Goal: Task Accomplishment & Management: Complete application form

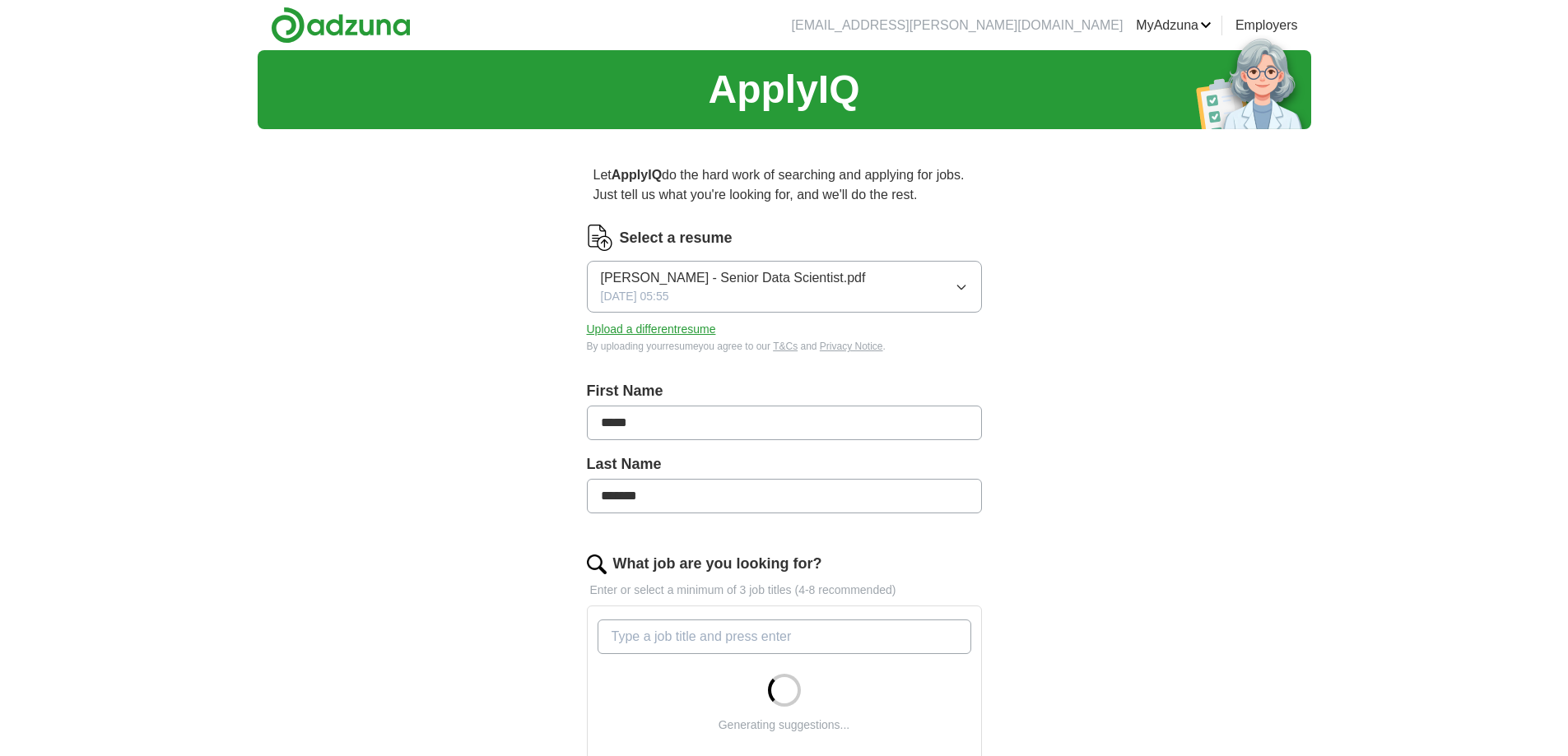
click at [959, 282] on icon "button" at bounding box center [961, 286] width 13 height 13
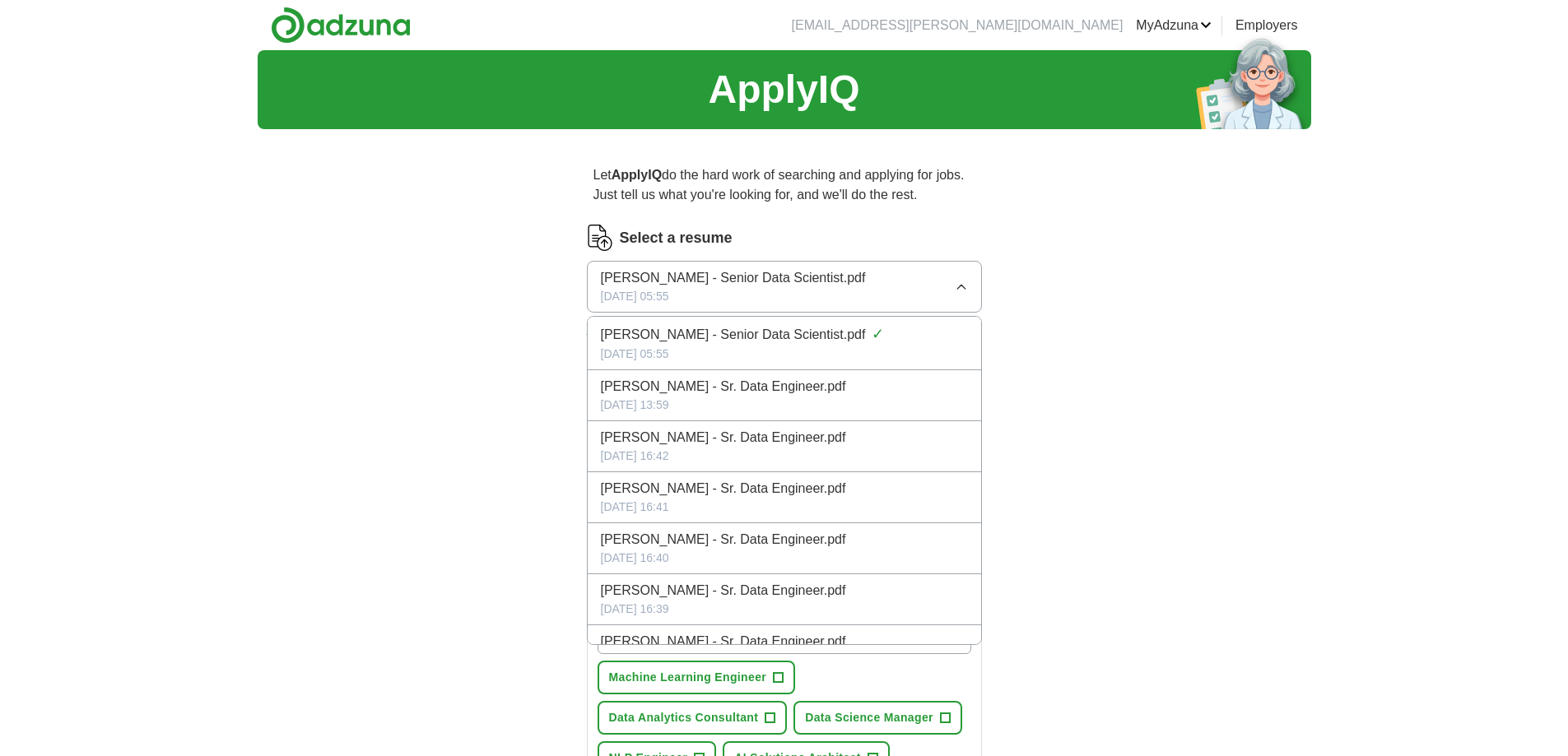
click at [864, 400] on div "[DATE] 13:59" at bounding box center [784, 405] width 367 height 17
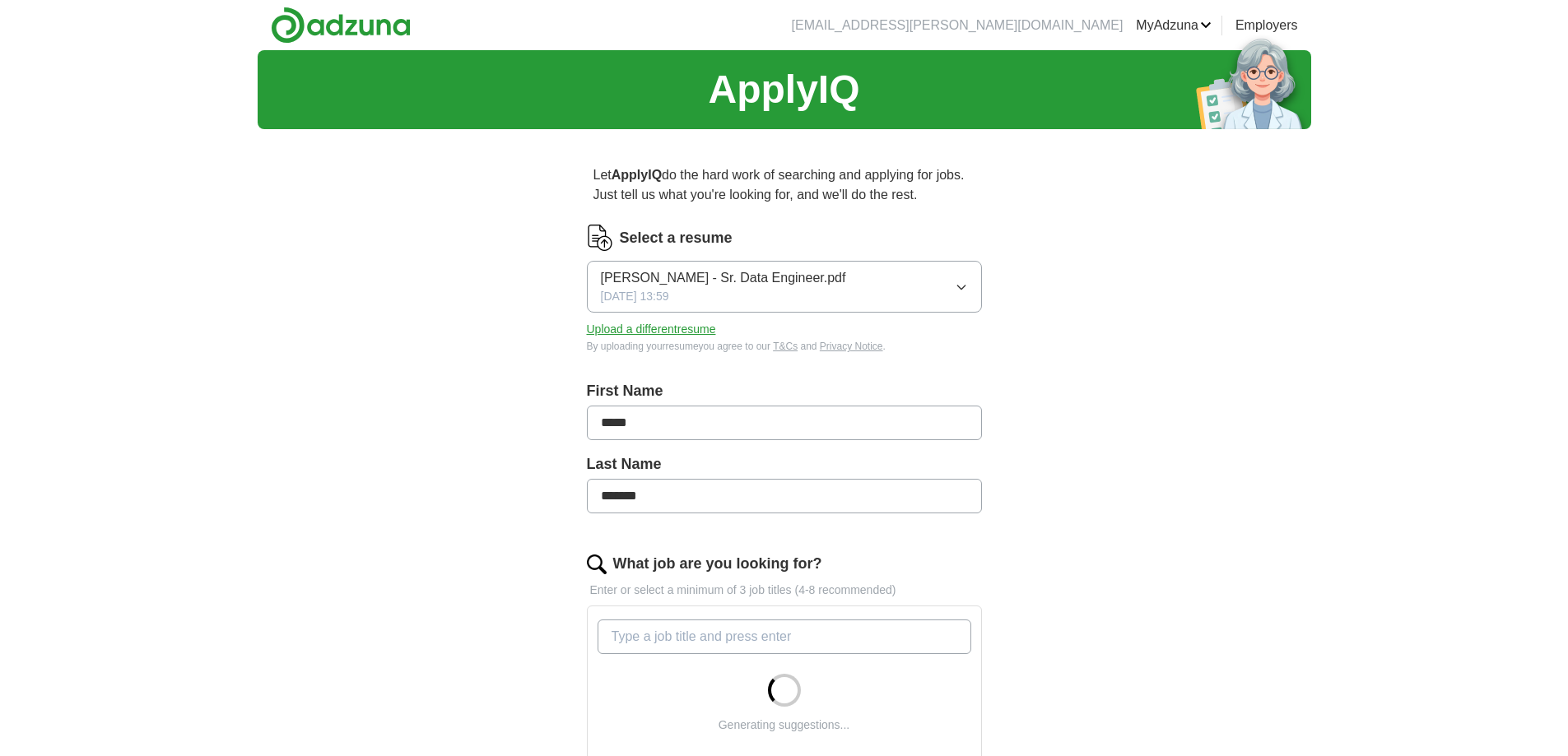
click at [696, 325] on button "Upload a different resume" at bounding box center [651, 330] width 129 height 17
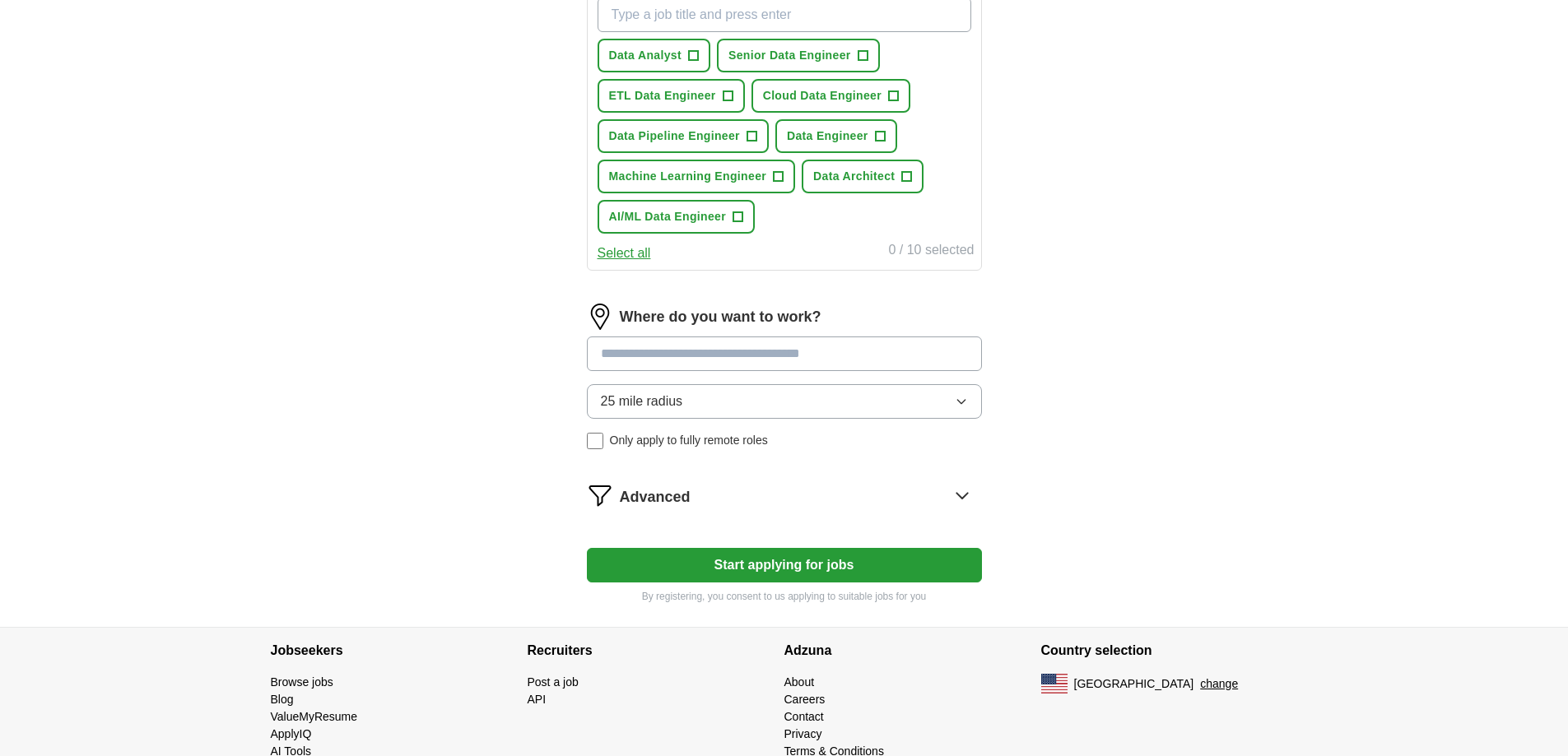
scroll to position [644, 0]
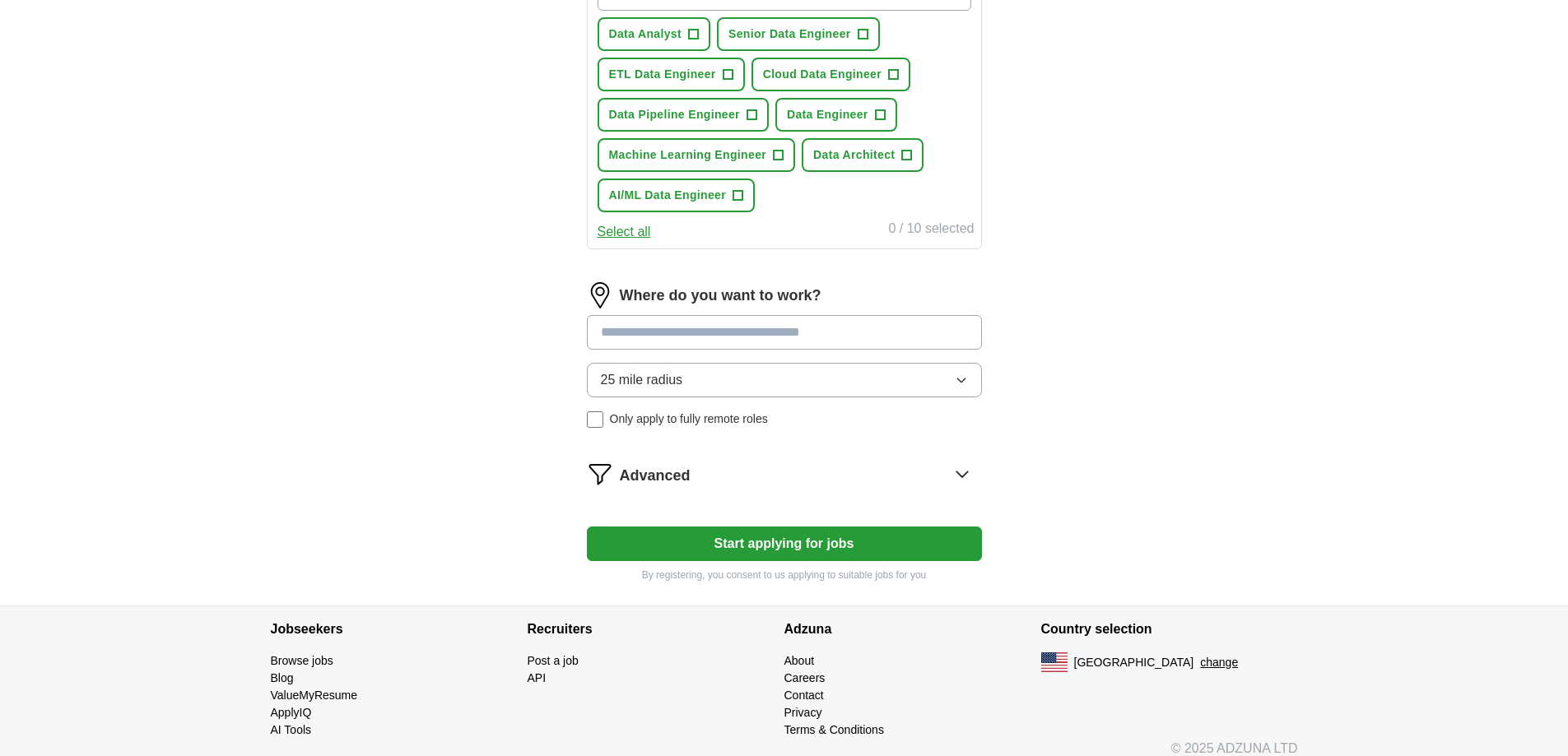
click at [925, 329] on input at bounding box center [784, 332] width 395 height 35
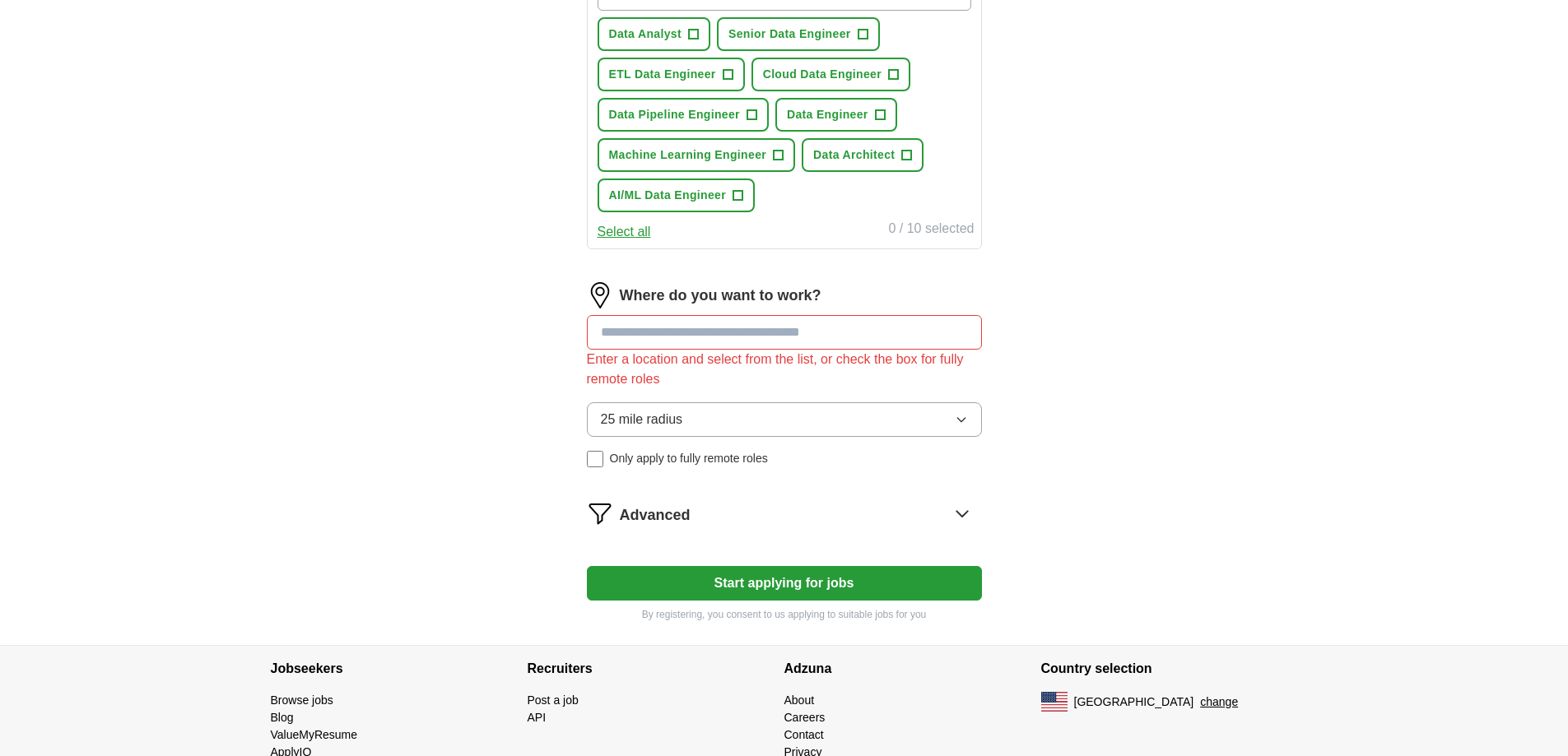
click at [717, 539] on form "Select a resume [PERSON_NAME] - Sr. Data Engineer.pdf [DATE] 08:33 Upload a dif…" at bounding box center [784, 101] width 395 height 1041
click at [696, 327] on input at bounding box center [784, 332] width 395 height 35
click at [756, 335] on input at bounding box center [784, 332] width 395 height 35
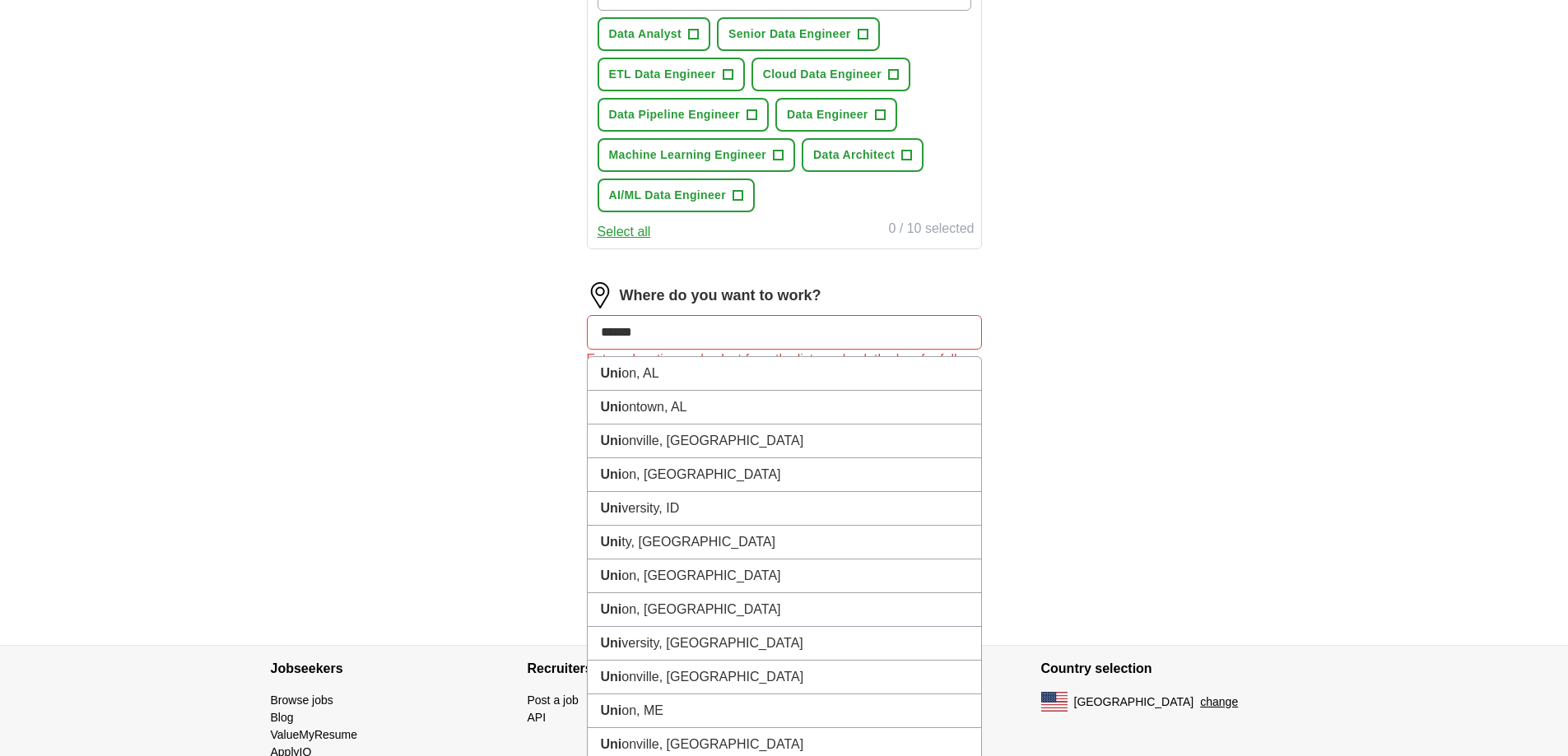
type input "******"
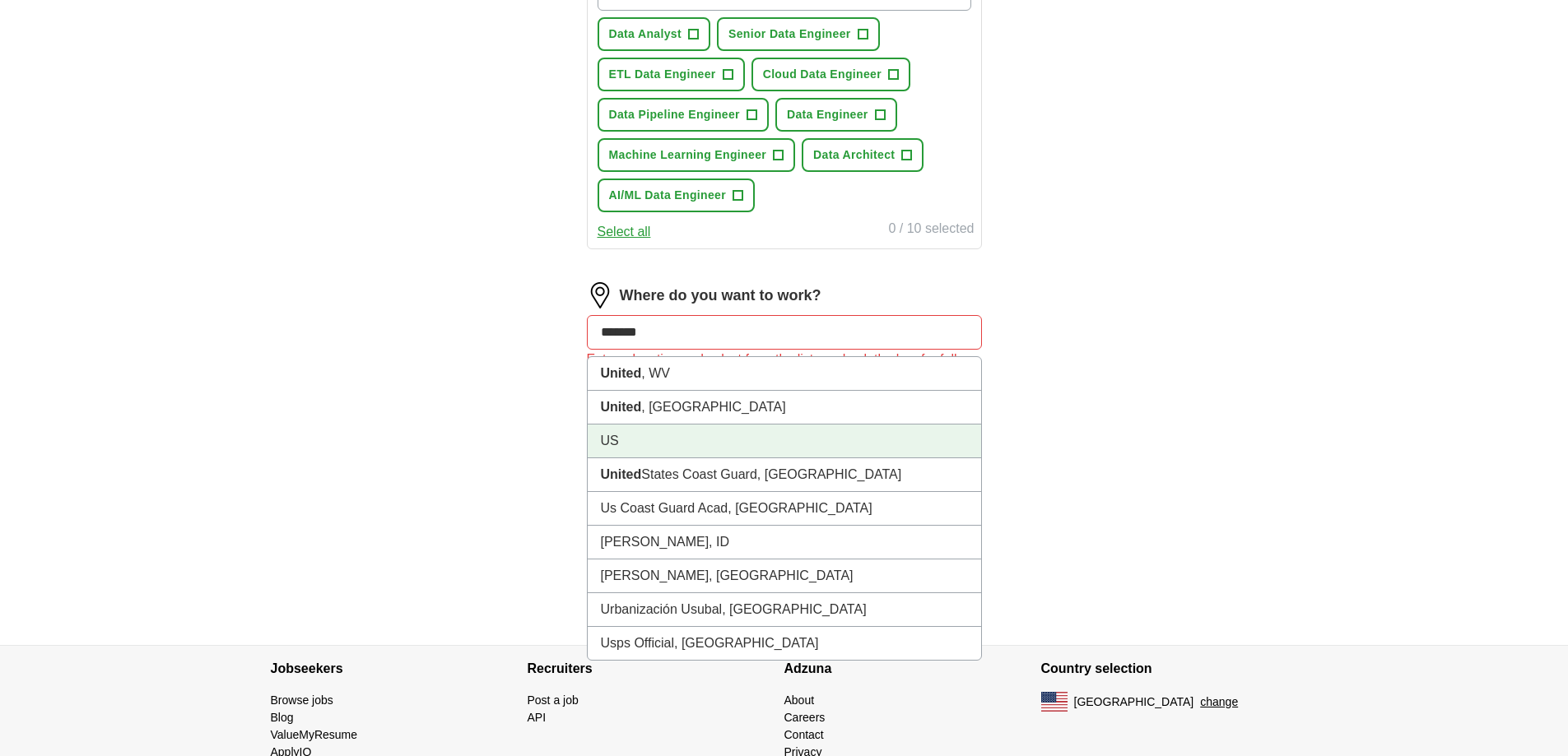
click at [679, 436] on li "US" at bounding box center [784, 441] width 394 height 34
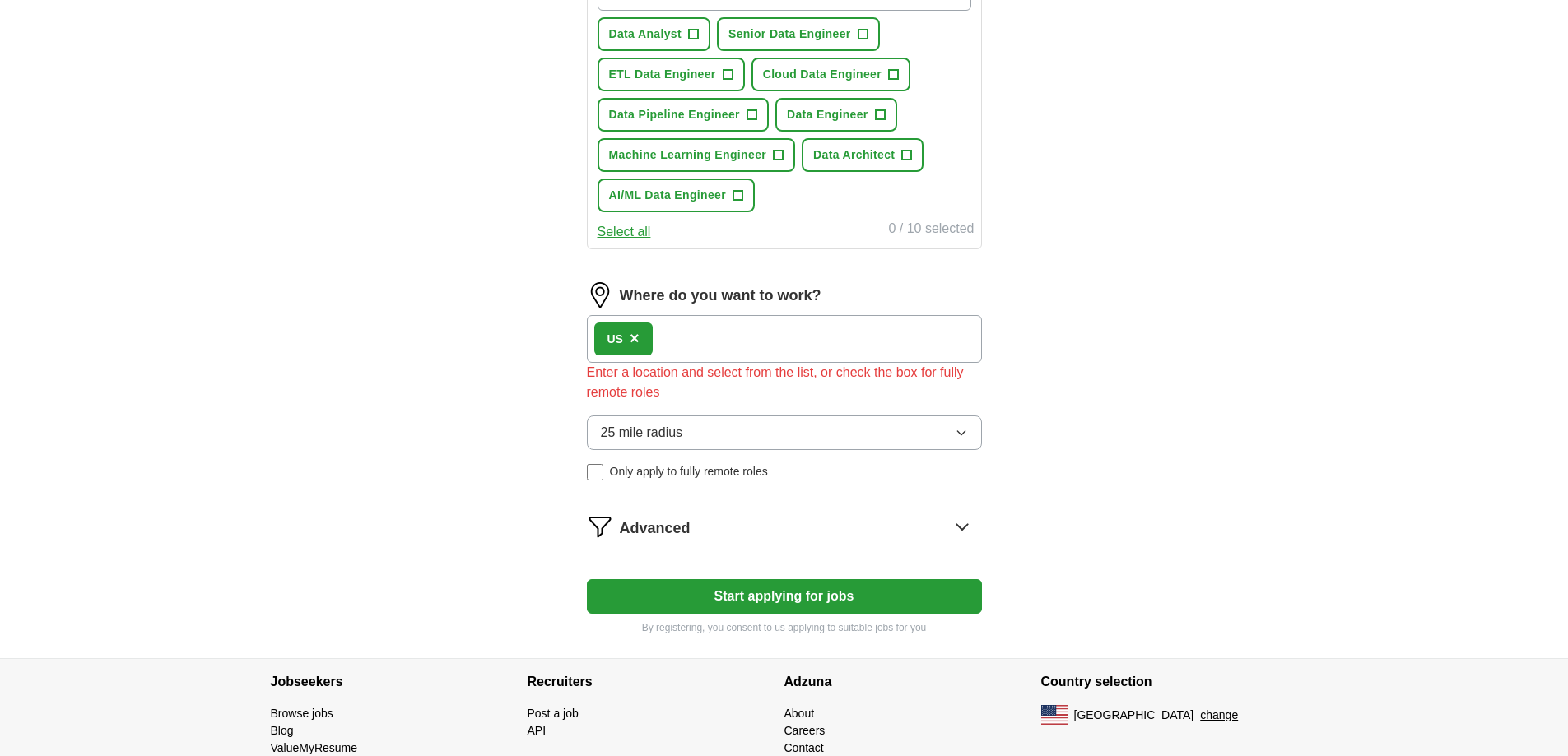
click at [679, 436] on div "25 mile radius Only apply to fully remote roles" at bounding box center [784, 447] width 395 height 65
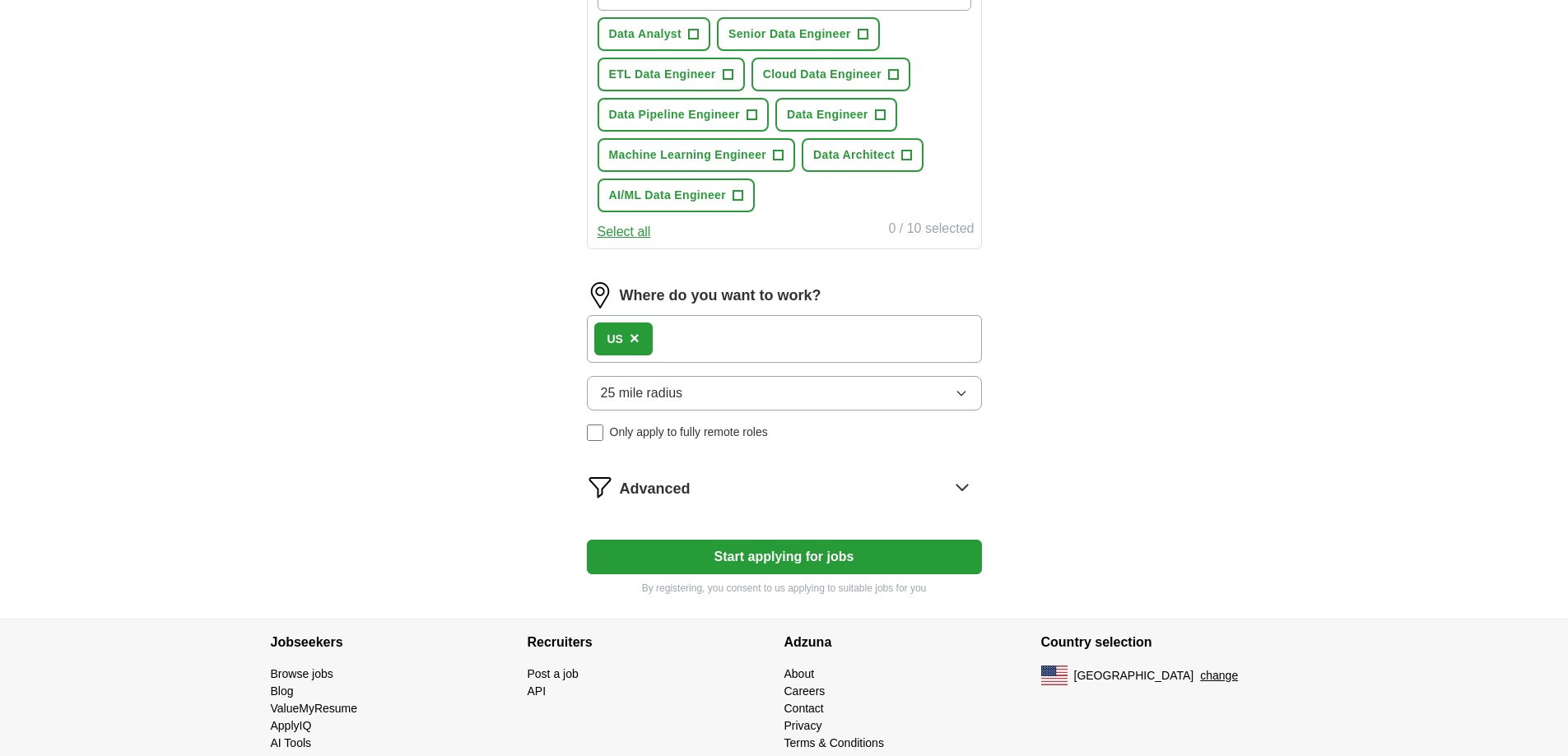
click at [797, 554] on button "Start applying for jobs" at bounding box center [784, 557] width 395 height 35
